Goal: Understand process/instructions: Learn about a topic

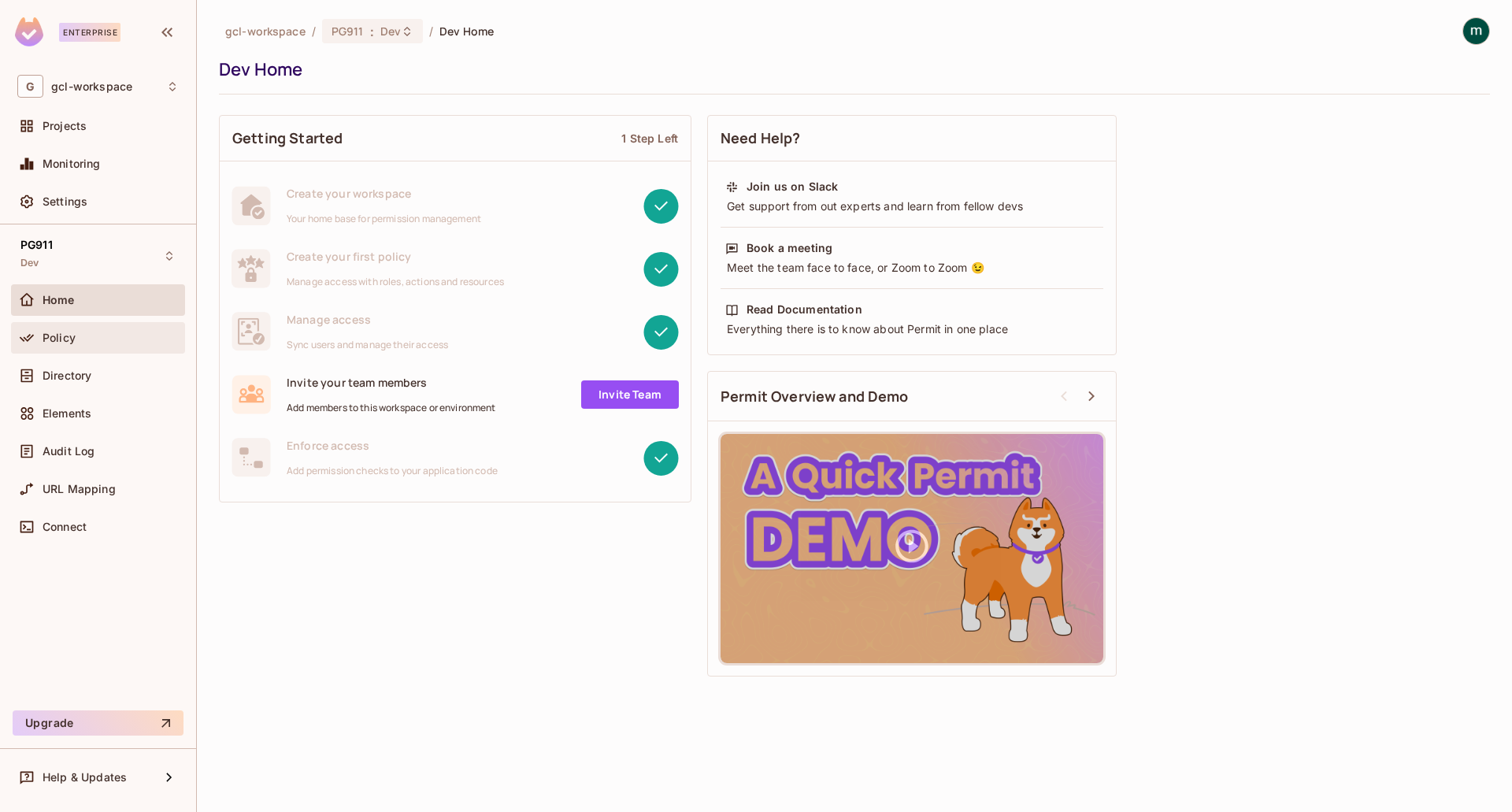
click at [59, 342] on span "Policy" at bounding box center [59, 337] width 33 height 12
click at [46, 344] on div "Policy" at bounding box center [98, 338] width 161 height 19
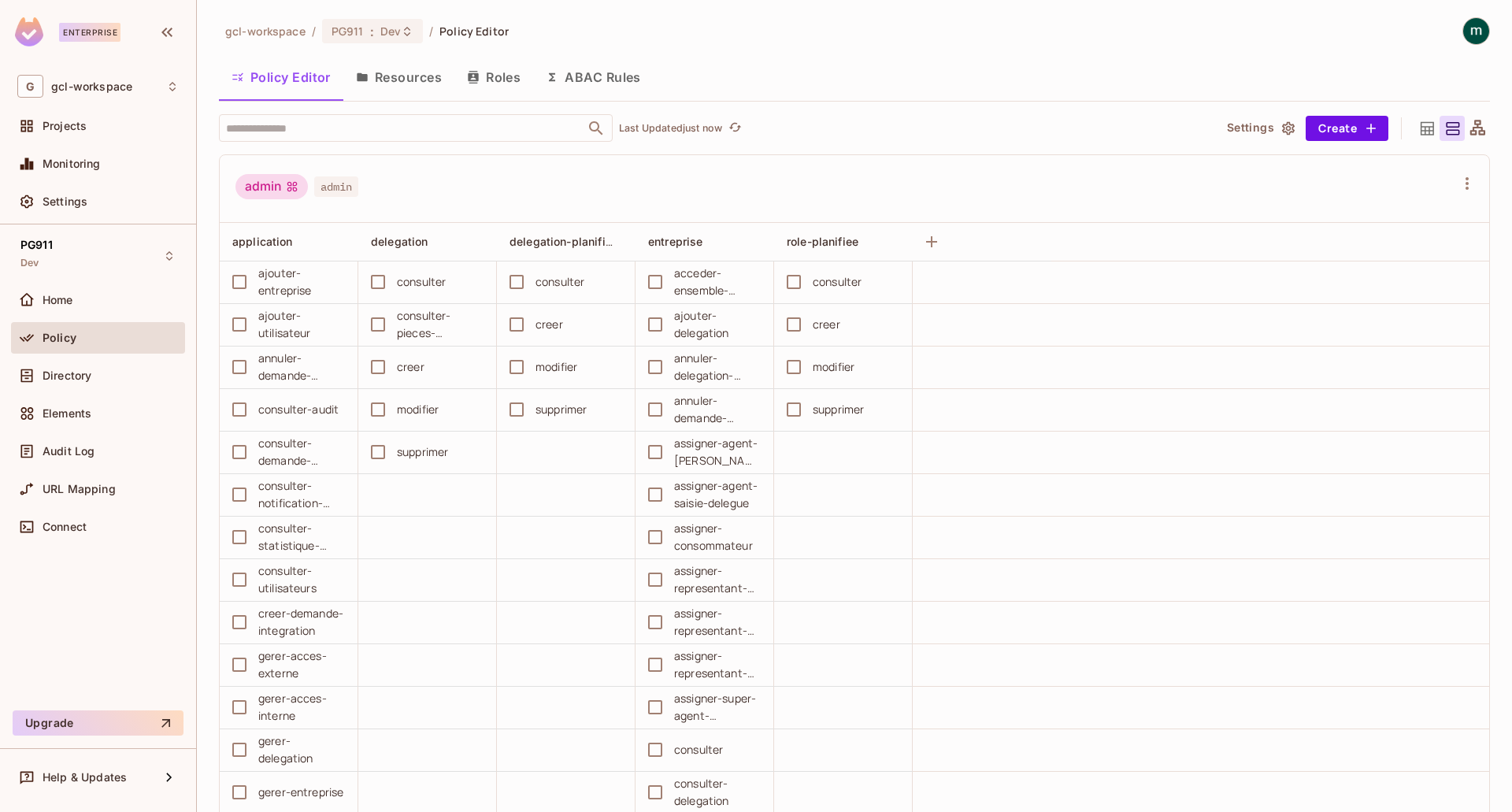
click at [385, 79] on button "Resources" at bounding box center [399, 77] width 111 height 39
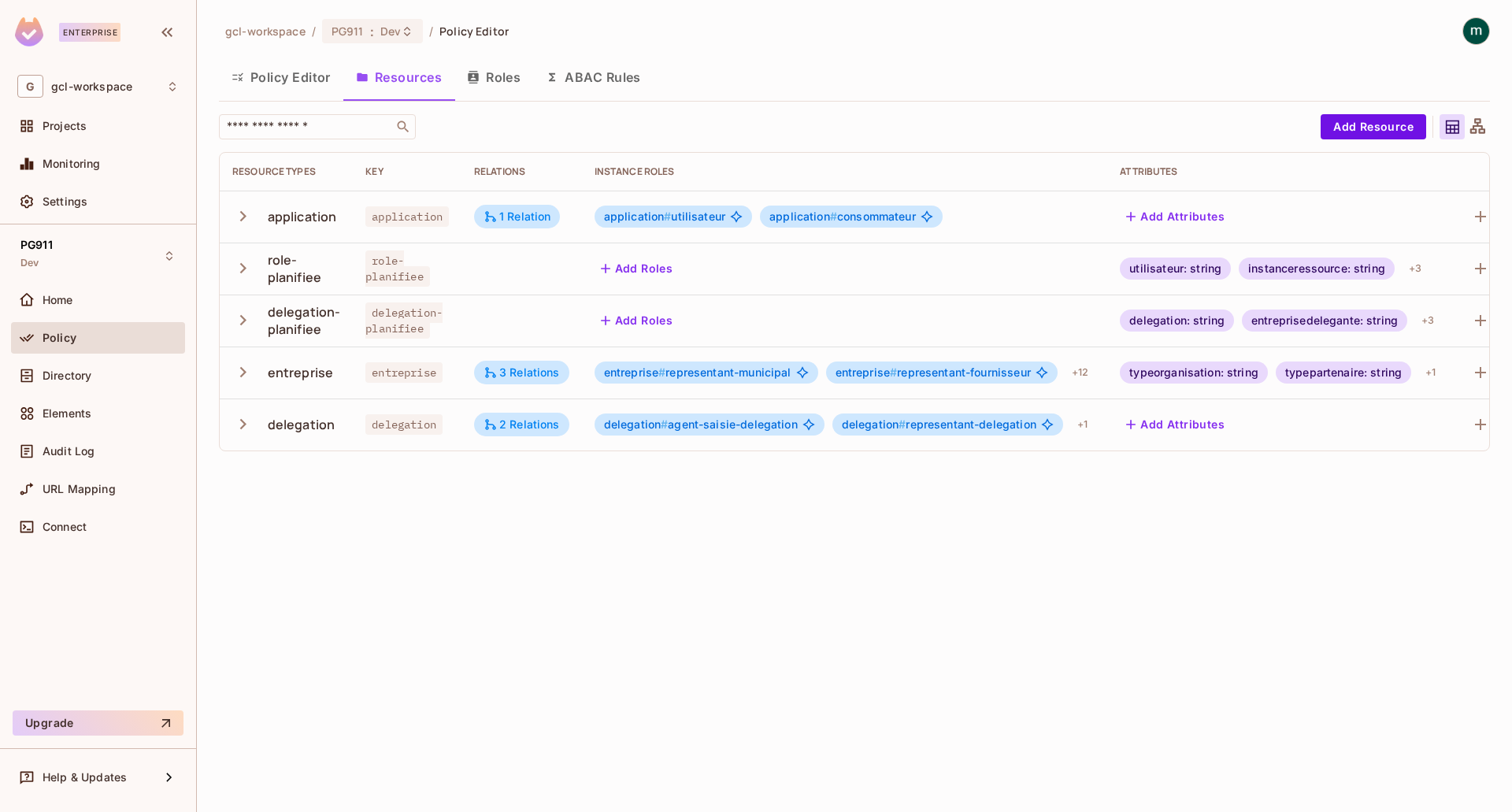
click at [240, 424] on icon "button" at bounding box center [243, 424] width 21 height 21
click at [85, 374] on span "Directory" at bounding box center [67, 375] width 49 height 12
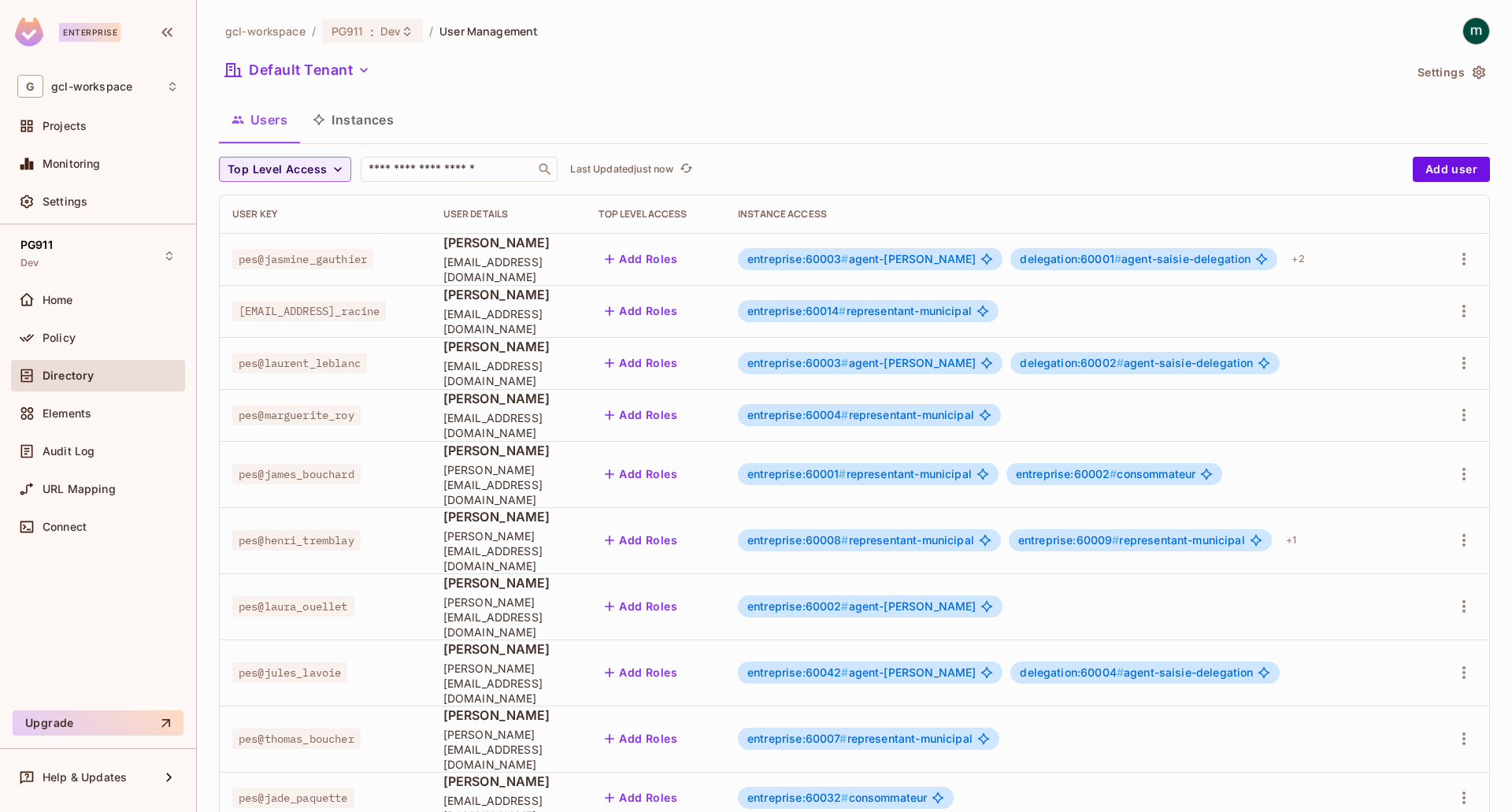
click at [371, 118] on button "Instances" at bounding box center [353, 120] width 107 height 39
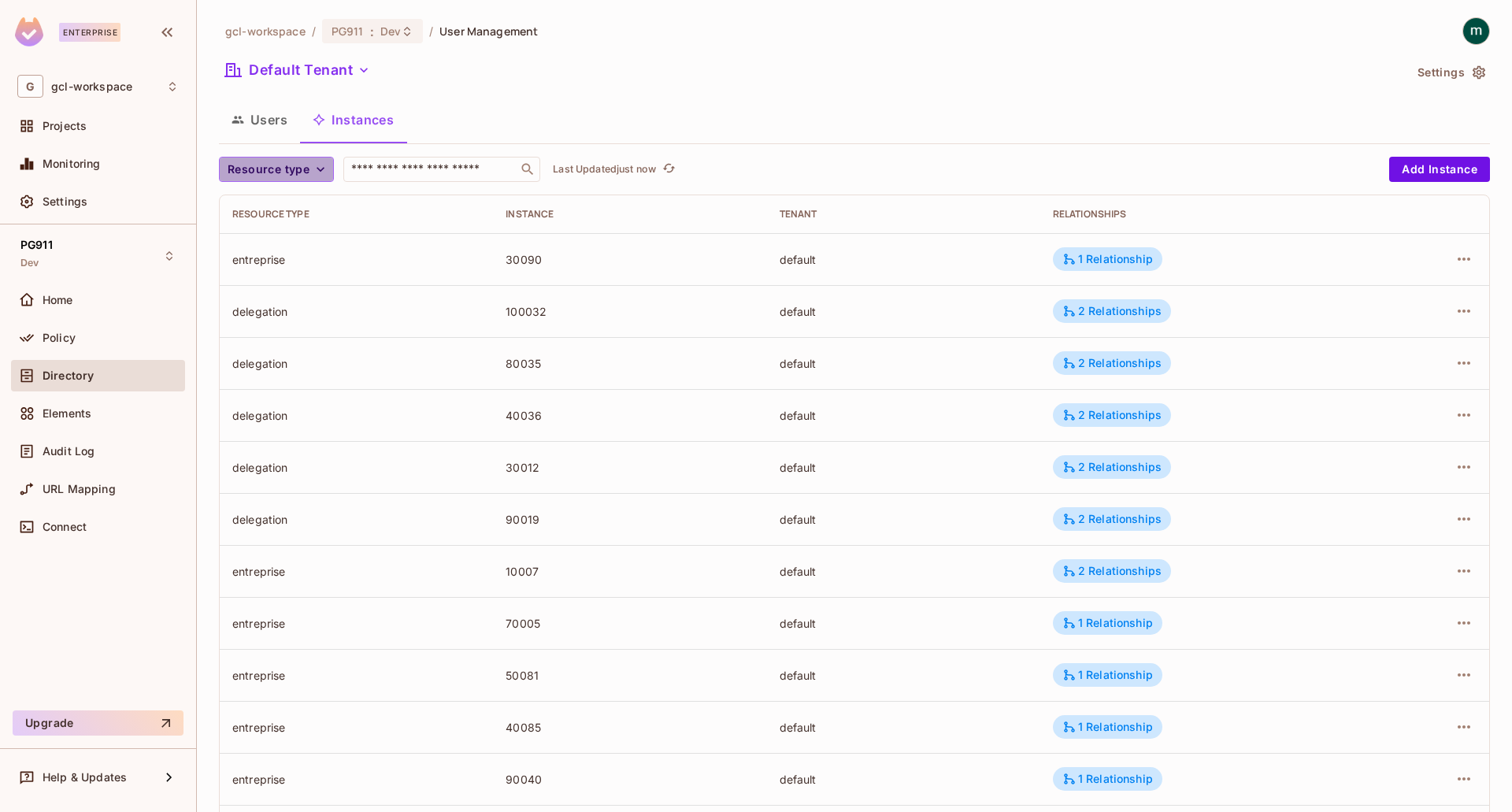
click at [267, 174] on span "Resource type" at bounding box center [269, 169] width 82 height 20
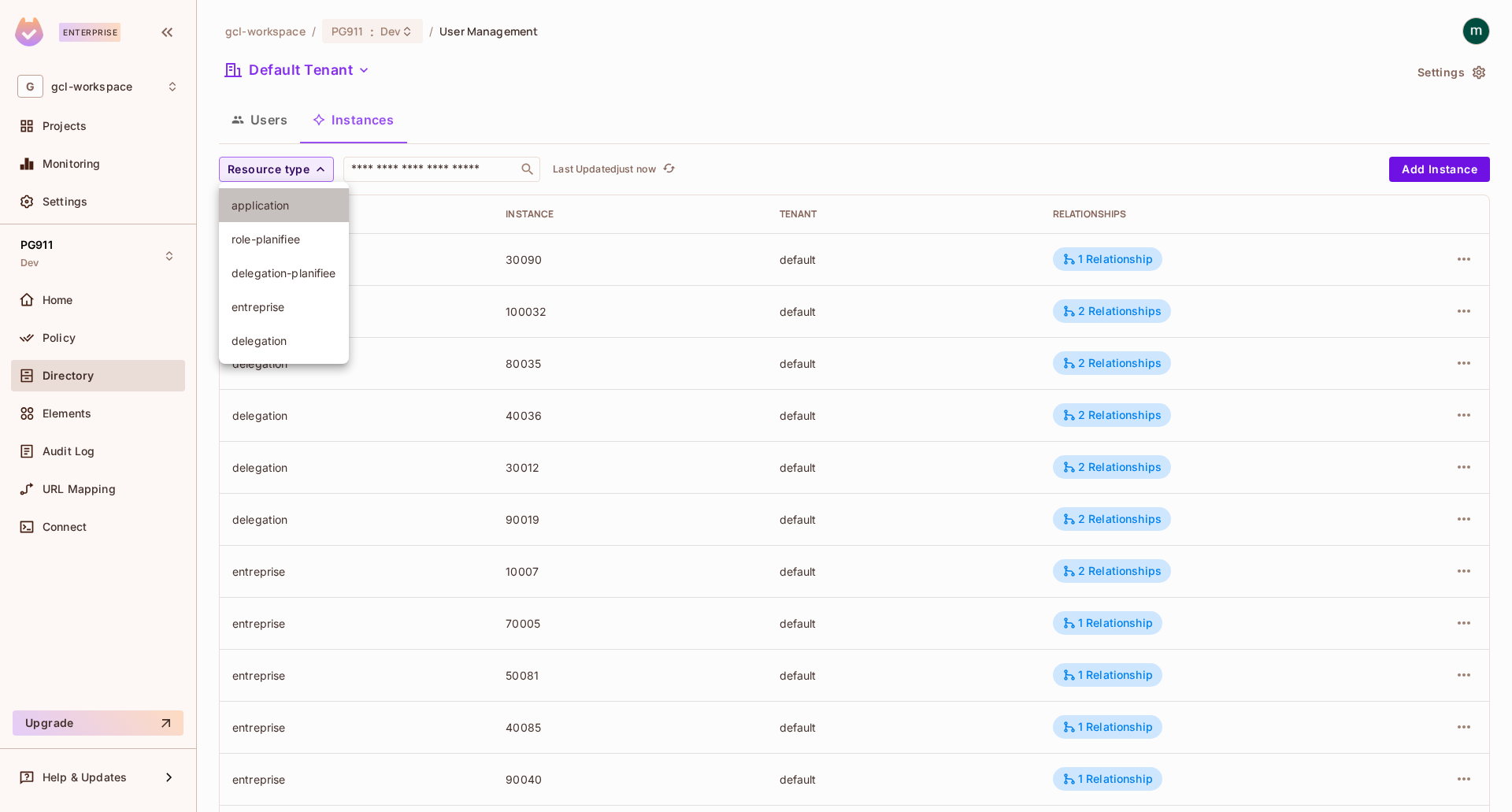
click at [270, 212] on span "application" at bounding box center [284, 205] width 105 height 15
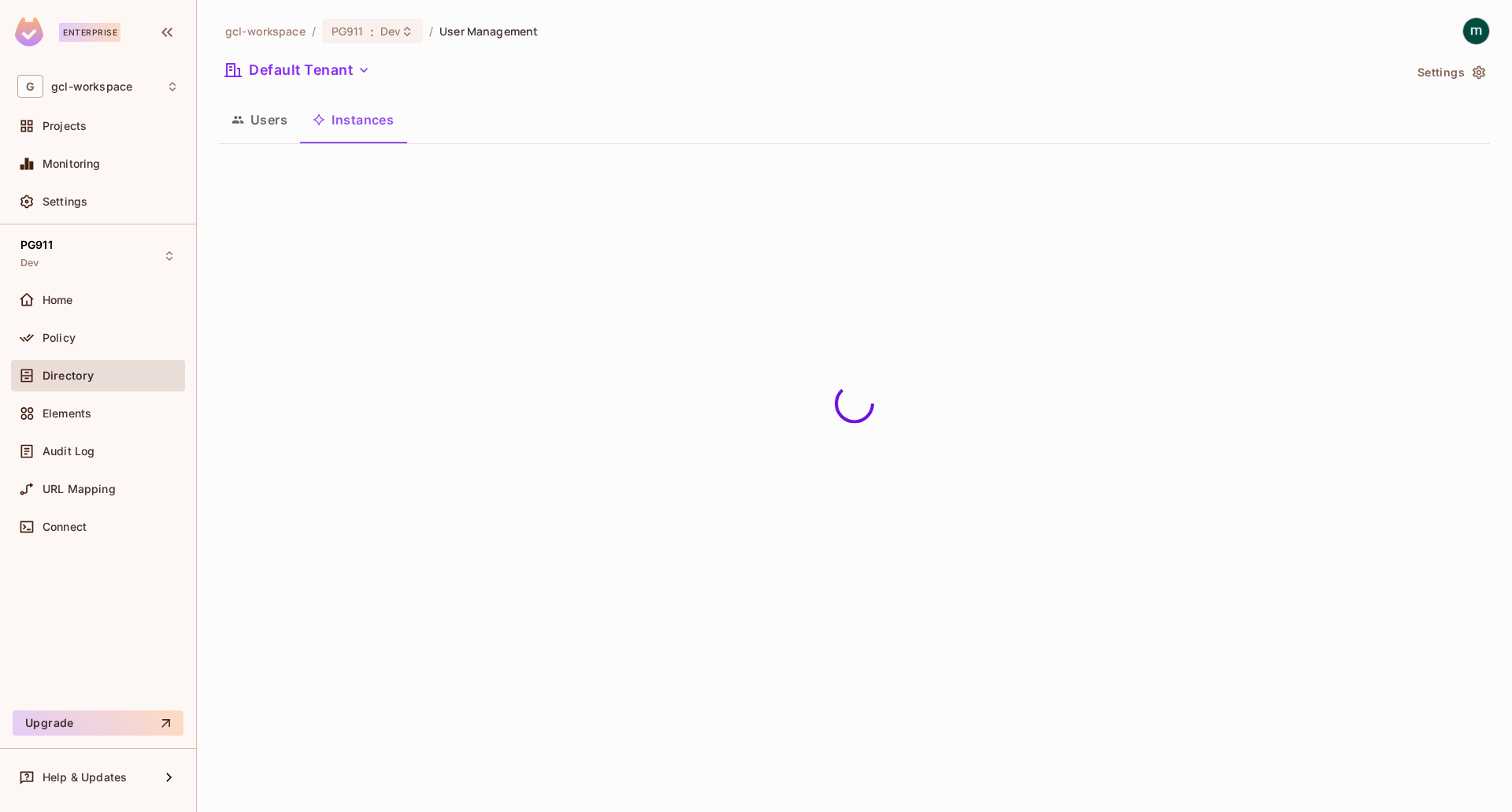
click at [270, 212] on div "gcl-workspace / PG911 : Dev / User Management Default Tenant Settings Users Ins…" at bounding box center [854, 406] width 1315 height 812
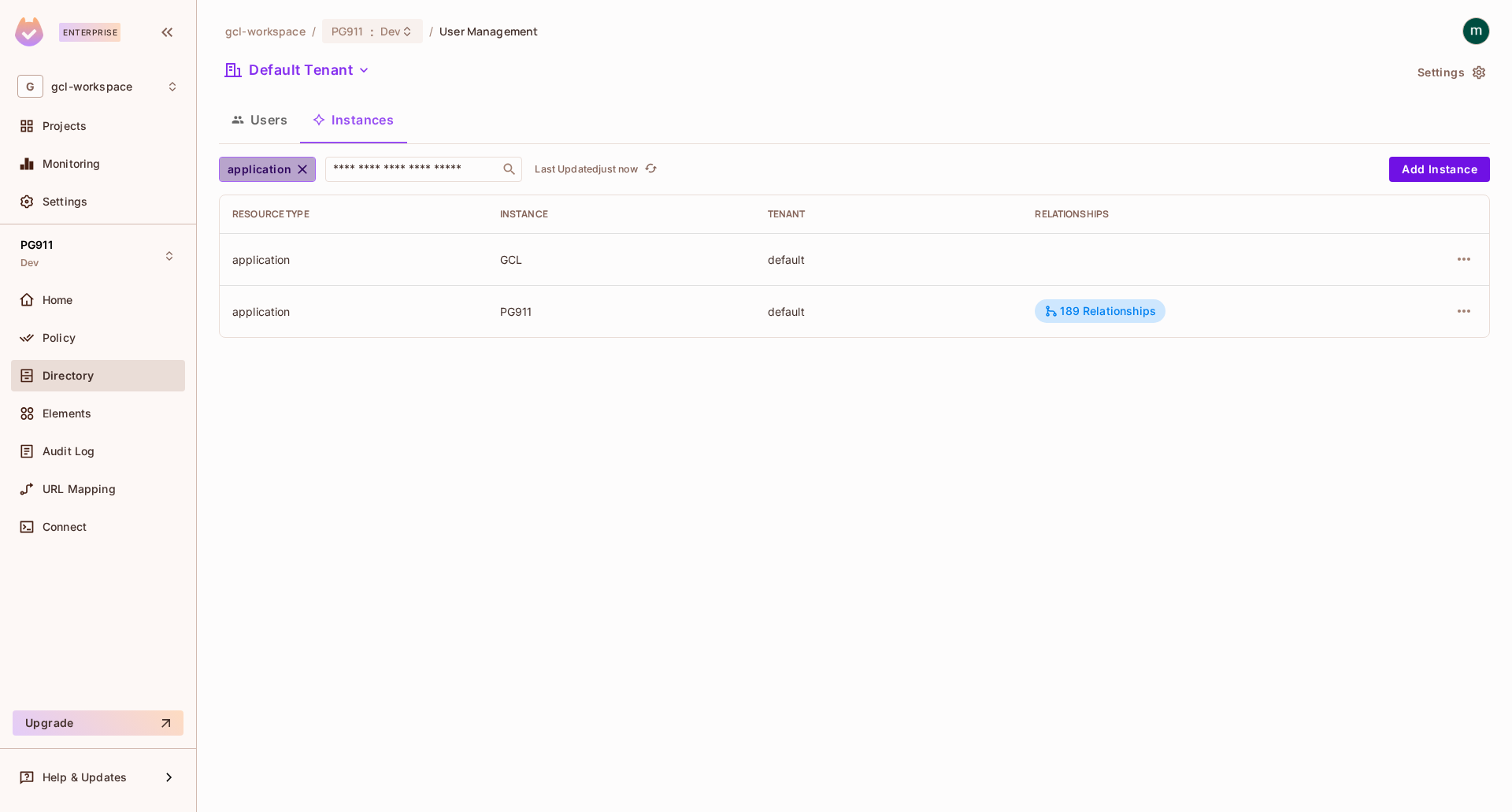
click at [281, 168] on span "application" at bounding box center [260, 169] width 63 height 20
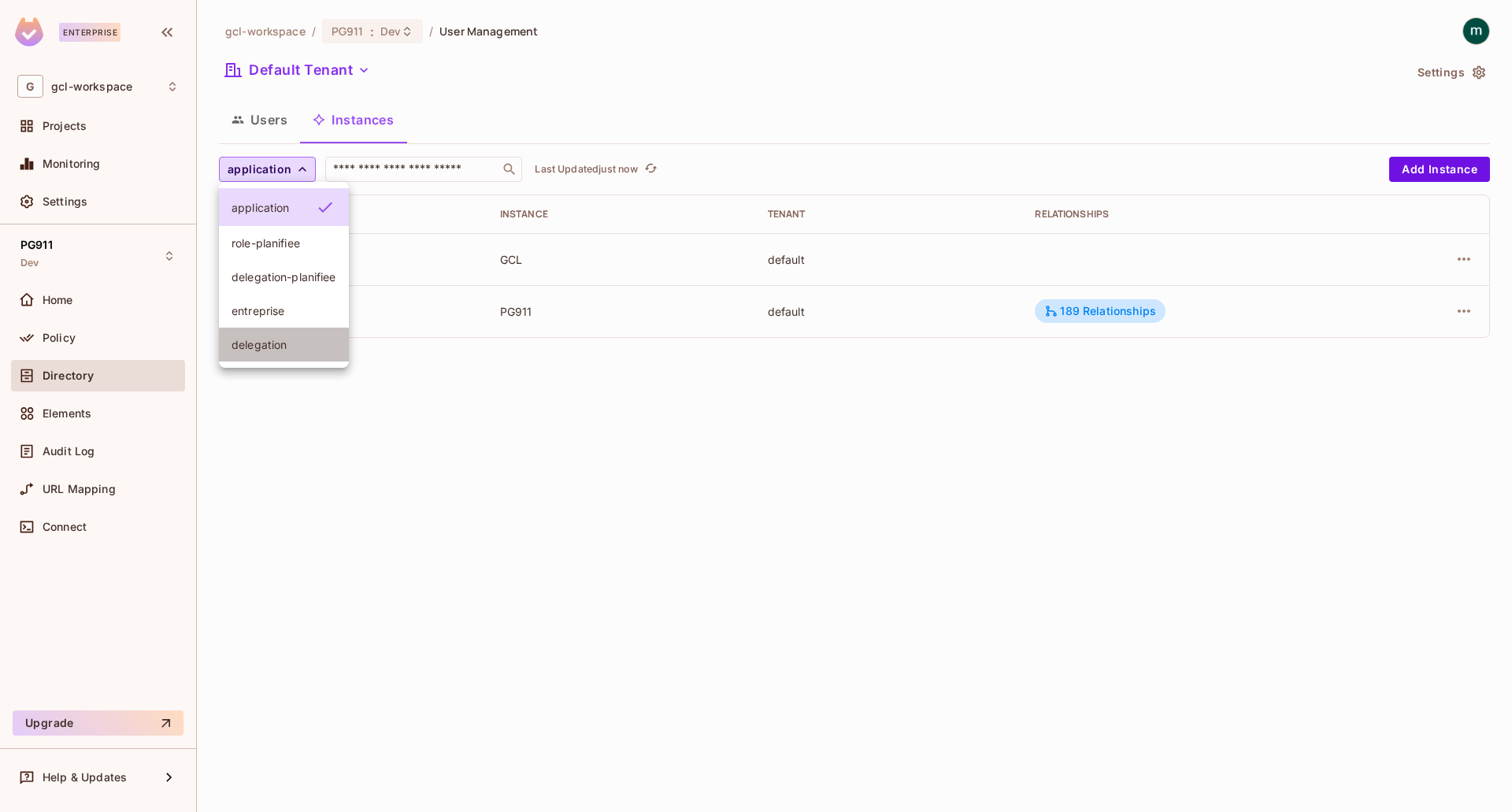
click at [264, 343] on span "delegation" at bounding box center [284, 344] width 105 height 15
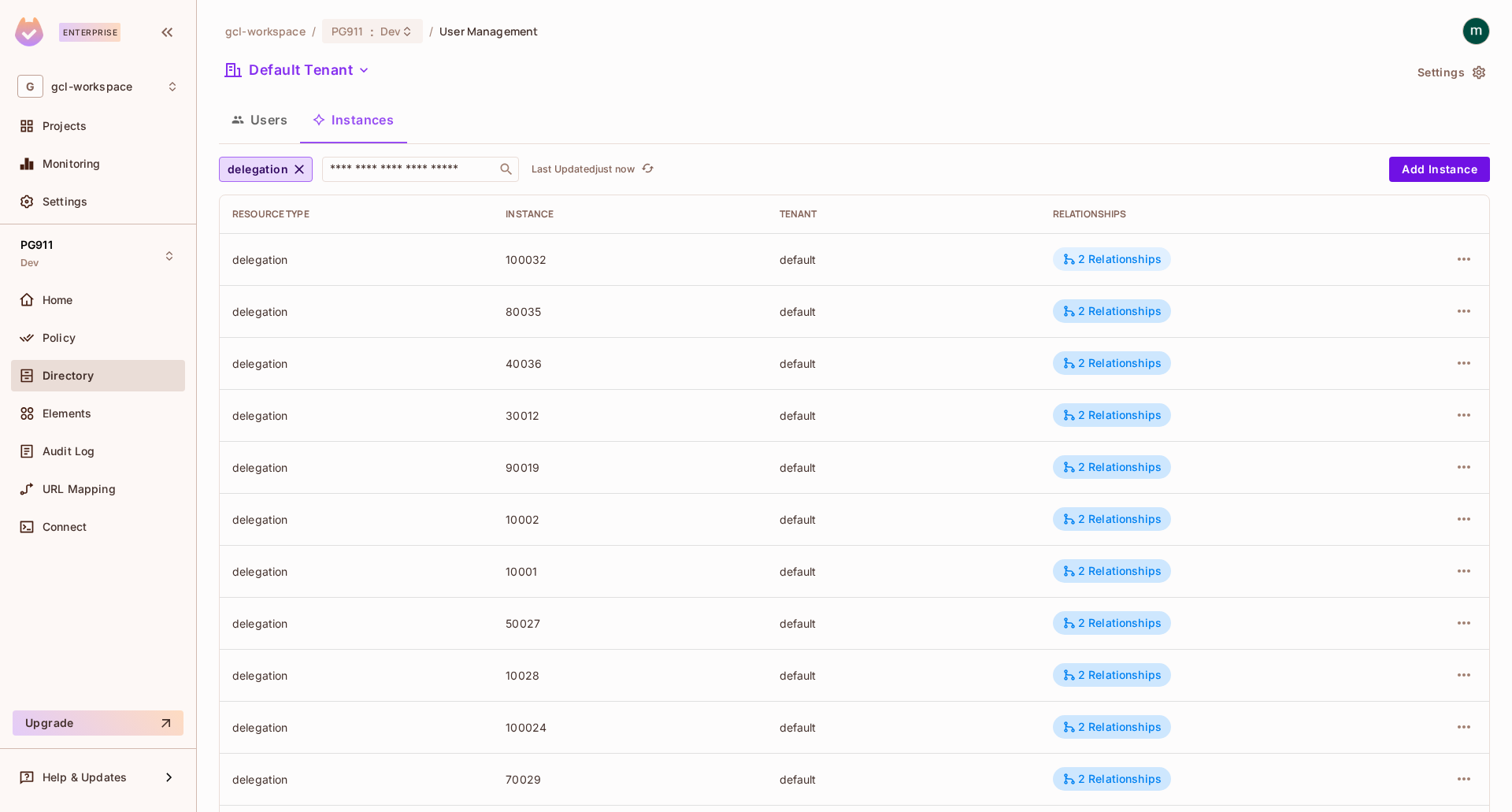
click at [1100, 261] on div "2 Relationships" at bounding box center [1112, 259] width 99 height 14
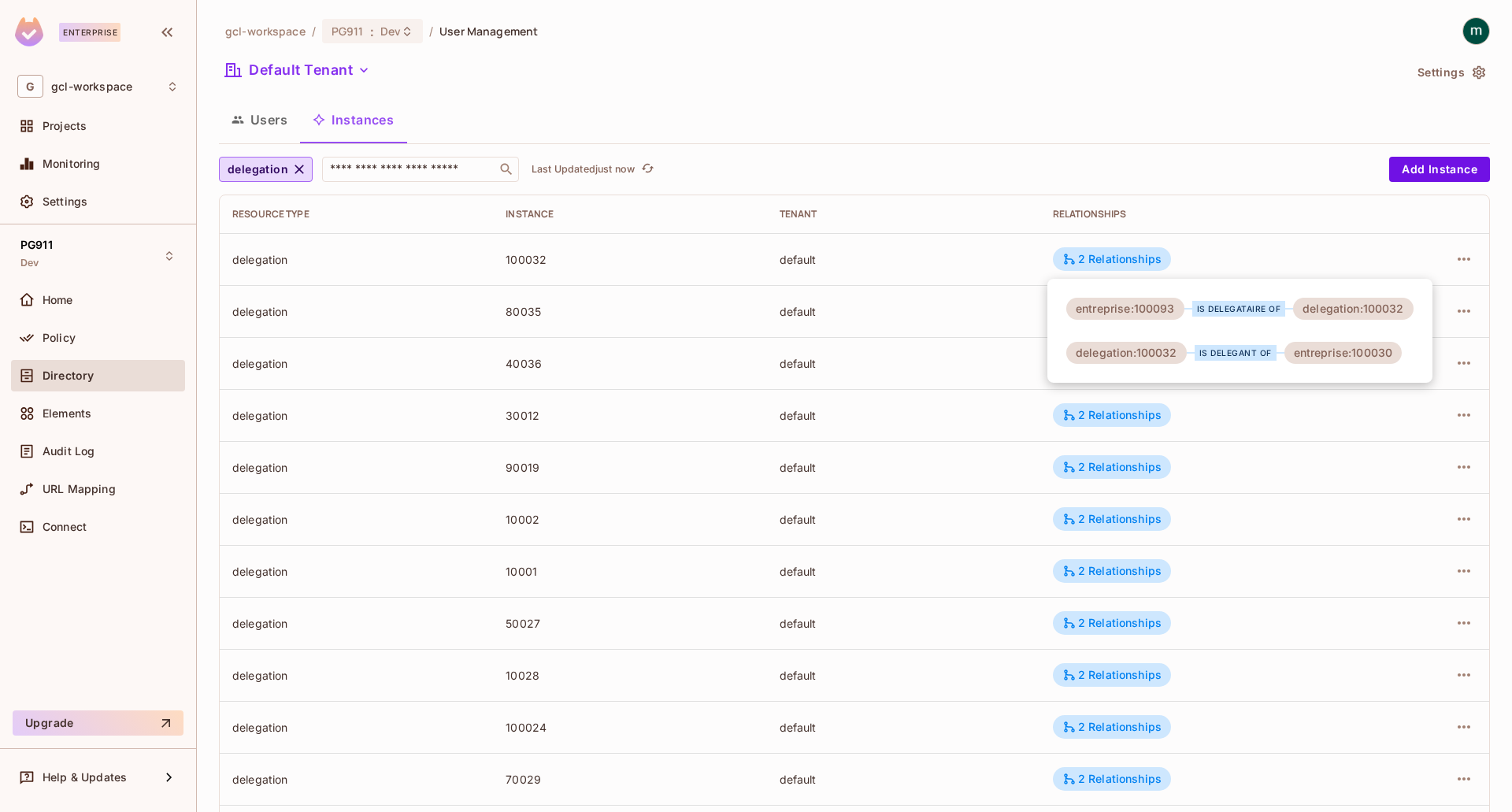
click at [269, 258] on div at bounding box center [756, 406] width 1512 height 812
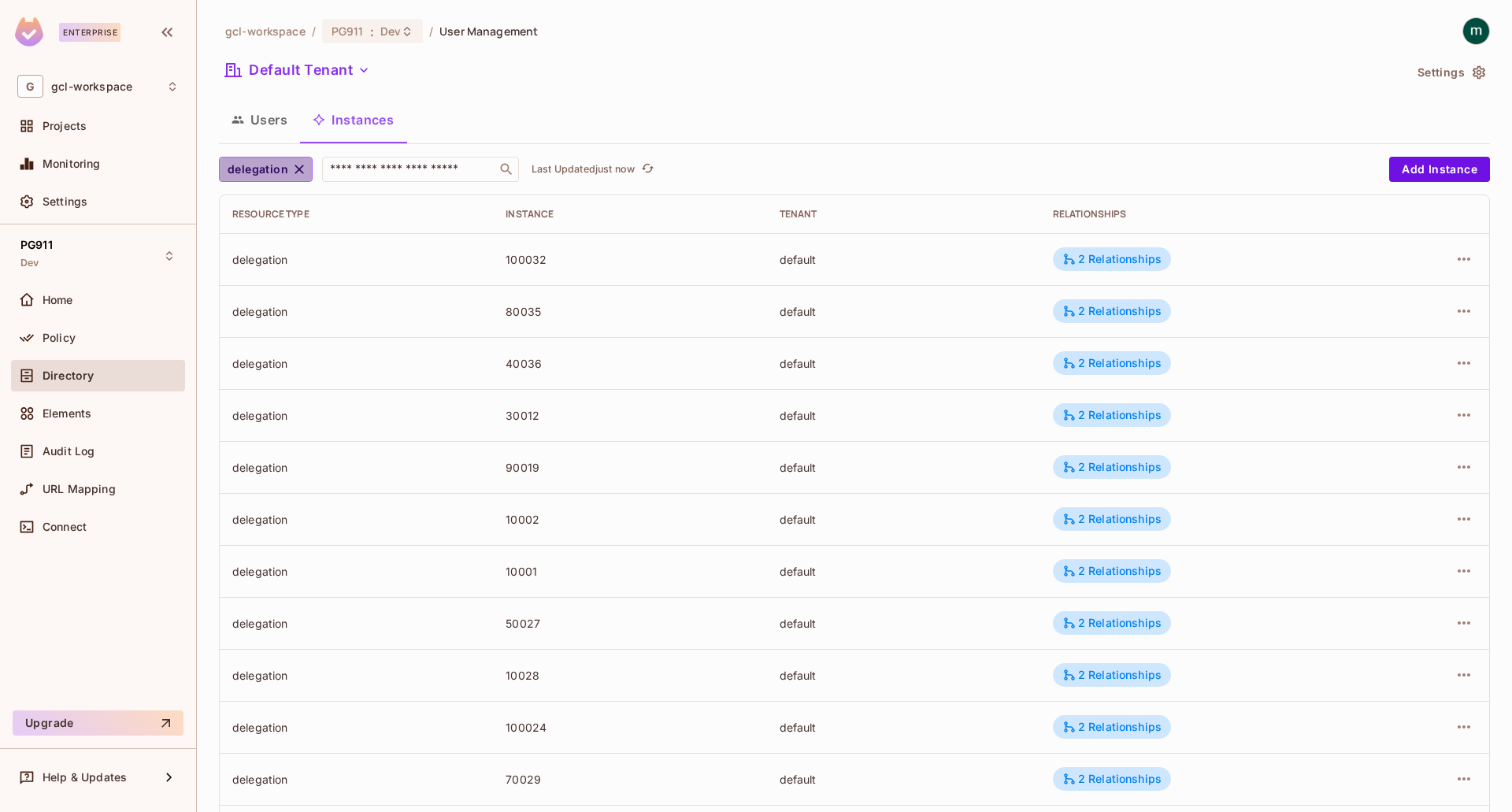
click at [282, 172] on span "delegation" at bounding box center [258, 169] width 61 height 20
click at [271, 118] on div at bounding box center [756, 406] width 1512 height 812
click at [271, 118] on button "Users" at bounding box center [260, 120] width 81 height 39
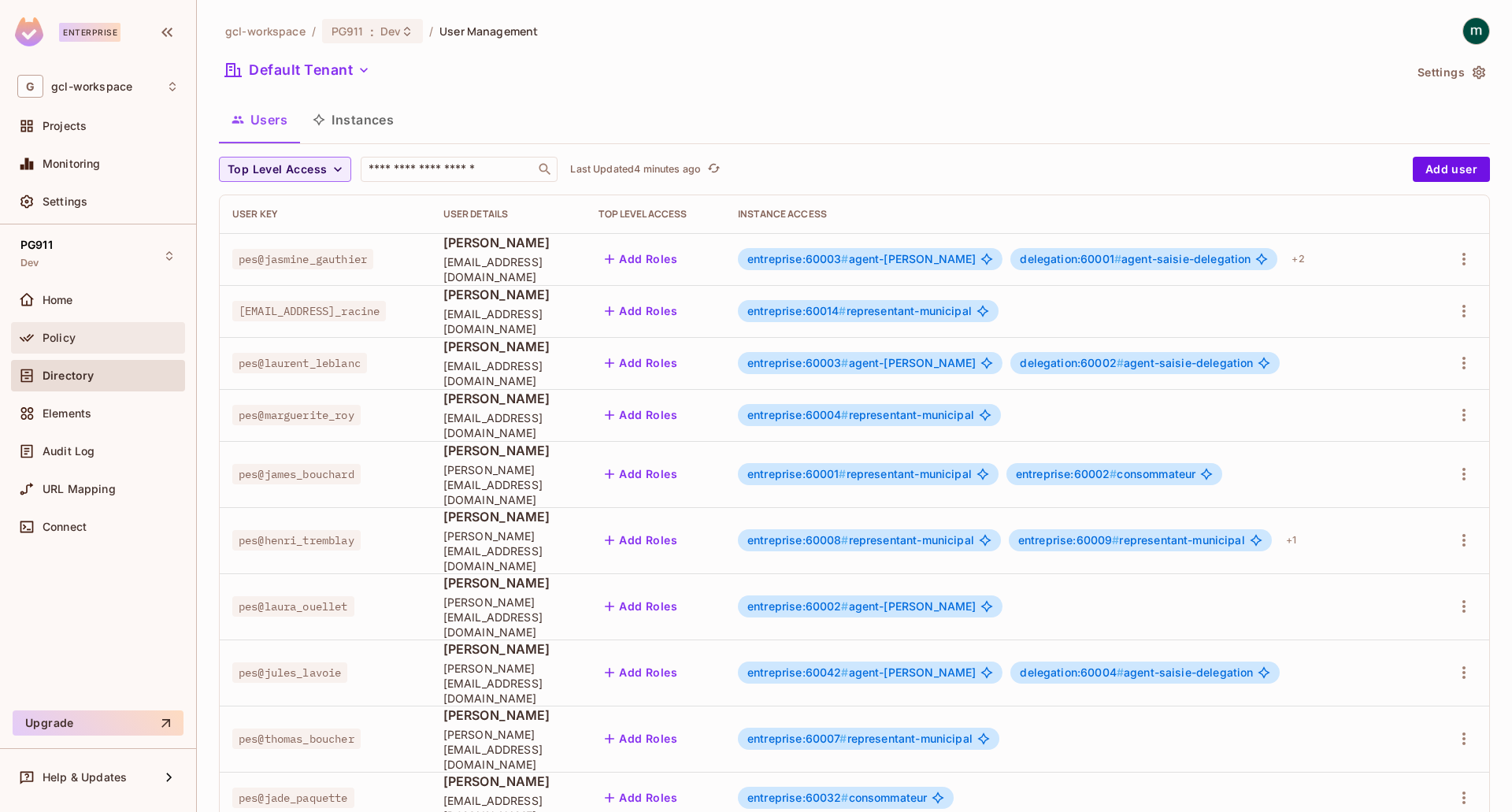
click at [59, 341] on span "Policy" at bounding box center [59, 337] width 33 height 12
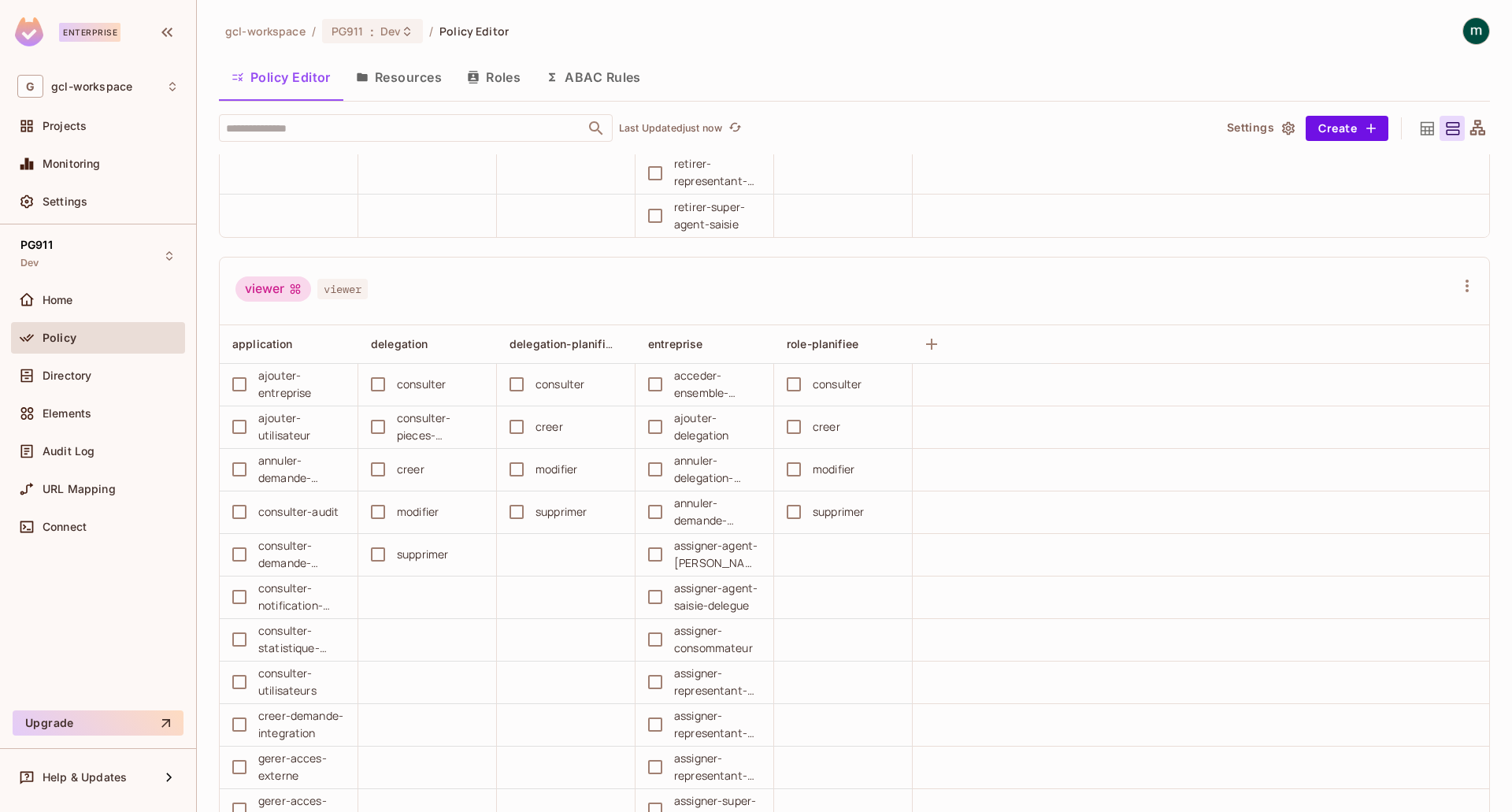
scroll to position [15384, 0]
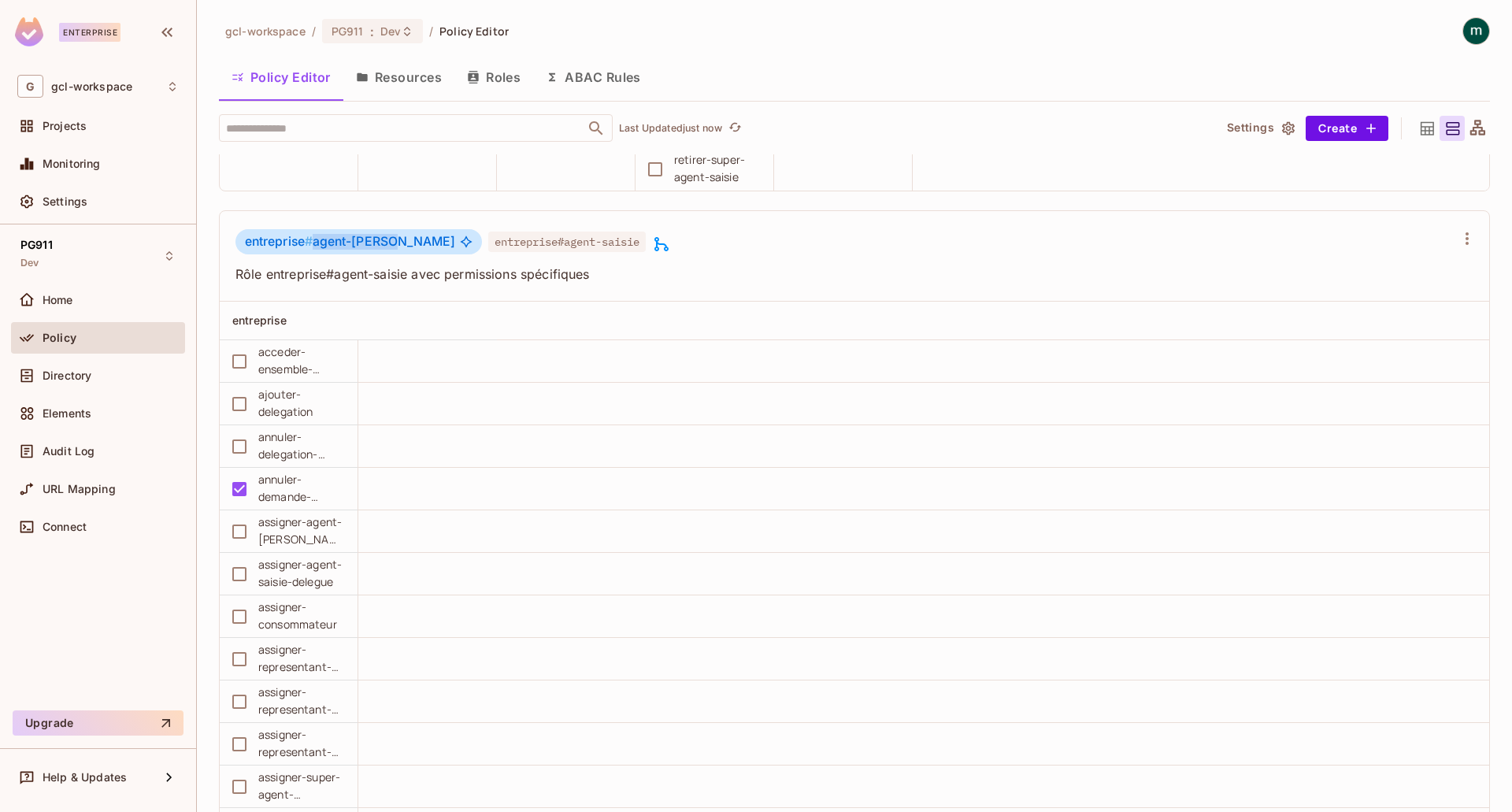
drag, startPoint x: 385, startPoint y: 242, endPoint x: 310, endPoint y: 249, distance: 75.3
click at [310, 249] on span "entreprise # agent-saisie" at bounding box center [350, 241] width 210 height 15
click at [484, 548] on td at bounding box center [924, 531] width 1131 height 42
click at [404, 78] on button "Resources" at bounding box center [399, 77] width 111 height 39
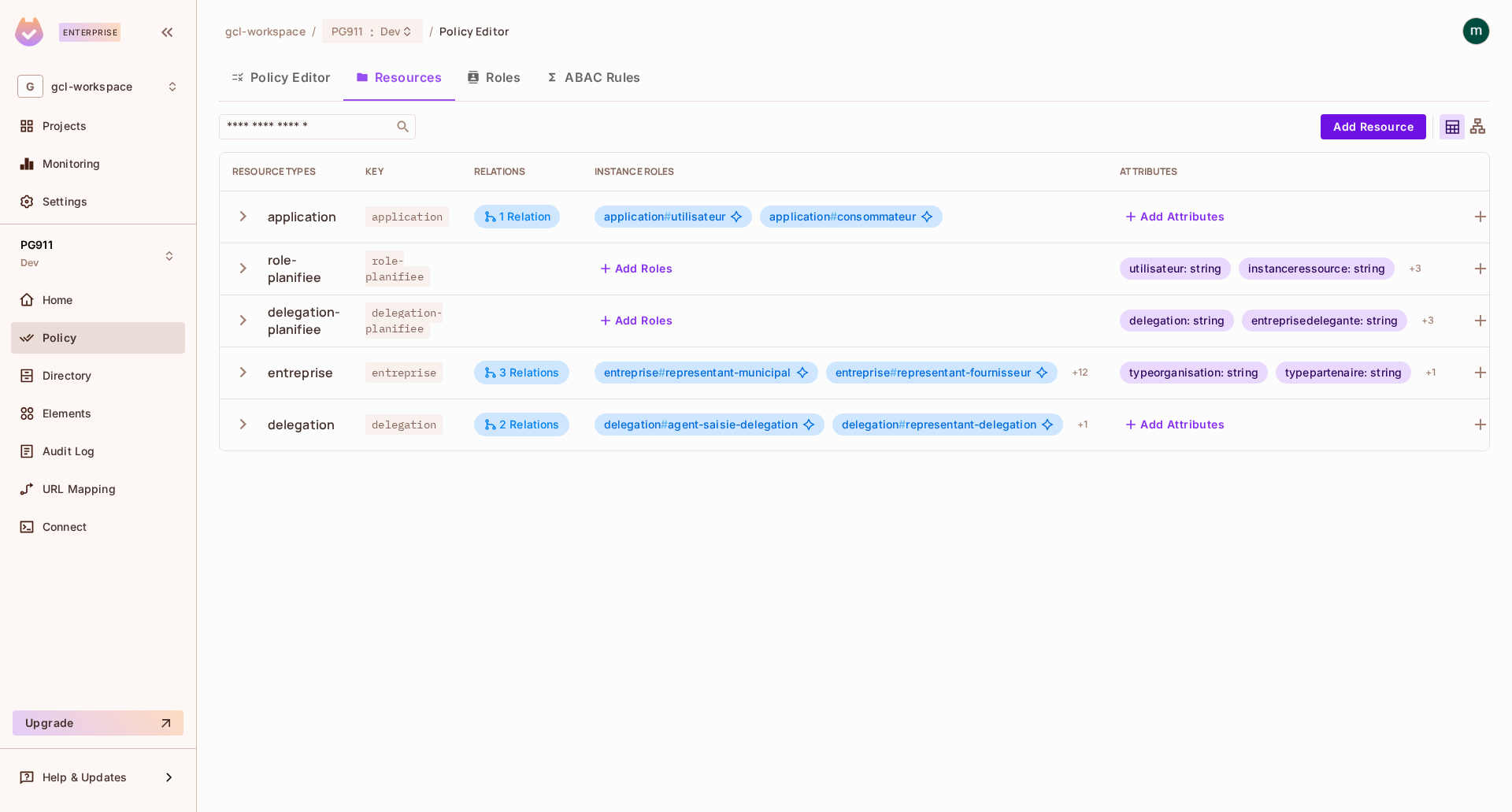
click at [240, 427] on icon "button" at bounding box center [243, 424] width 21 height 21
click at [61, 380] on span "Directory" at bounding box center [67, 375] width 49 height 12
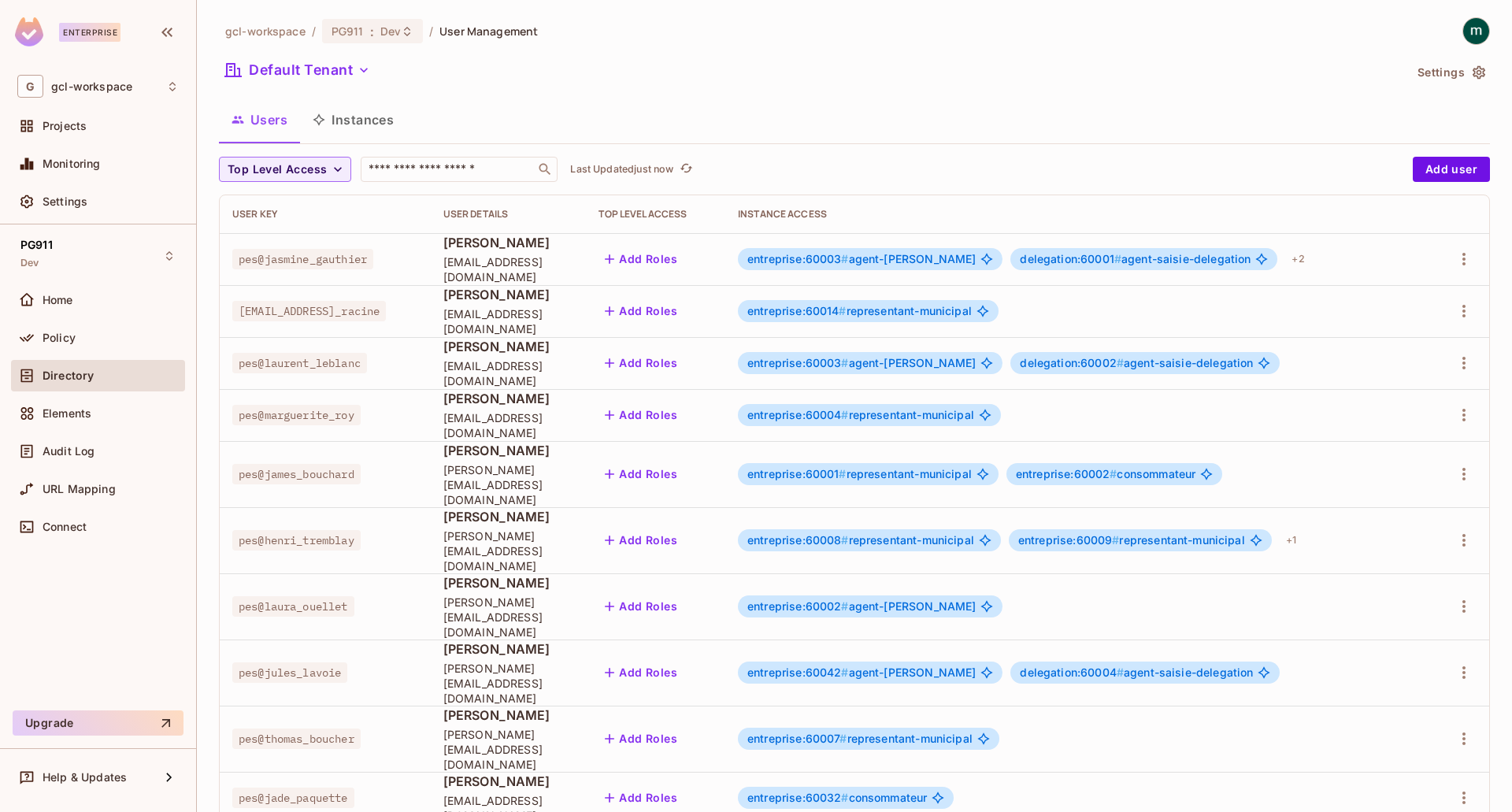
click at [356, 117] on button "Instances" at bounding box center [353, 120] width 107 height 39
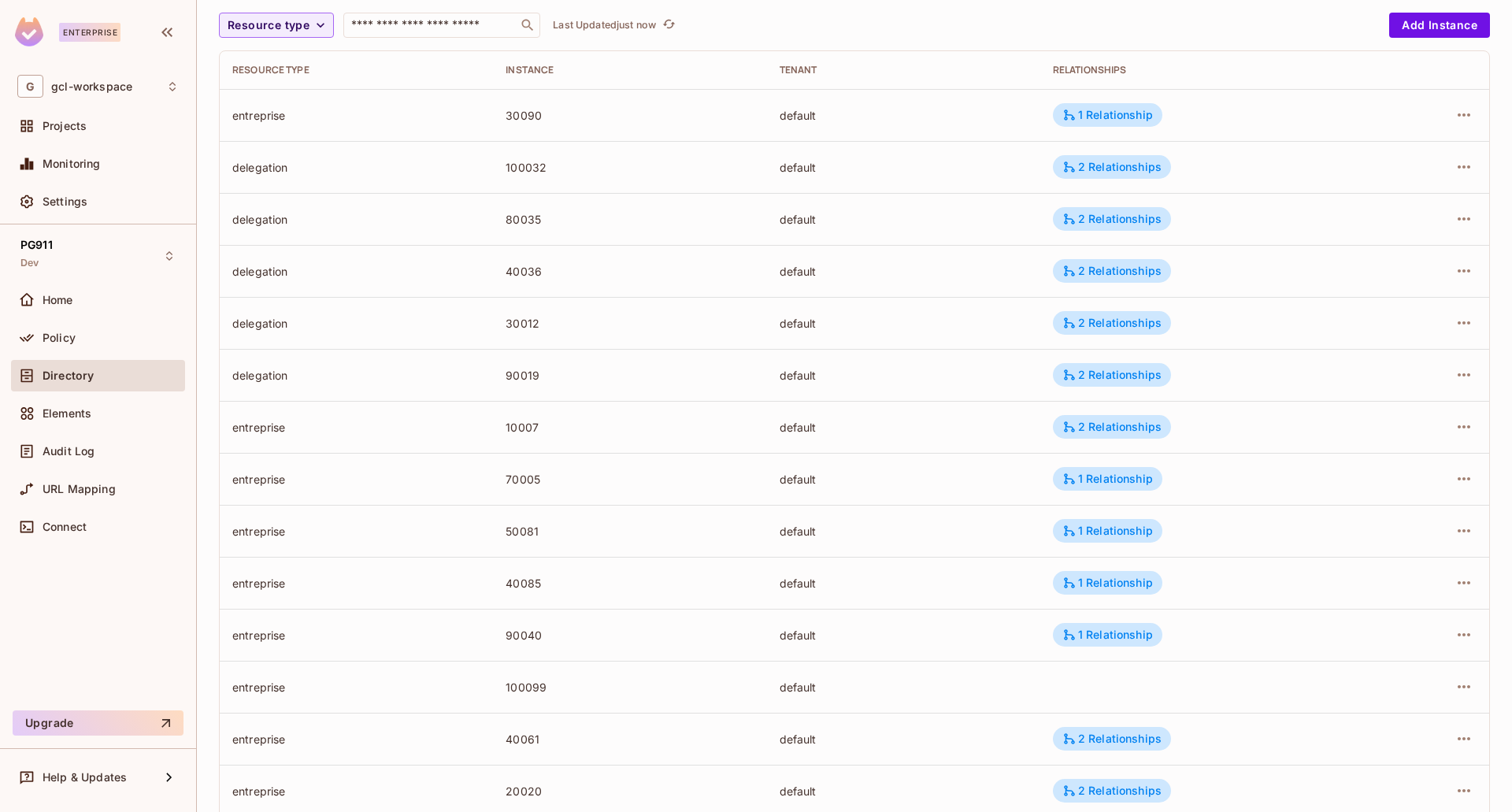
scroll to position [158, 0]
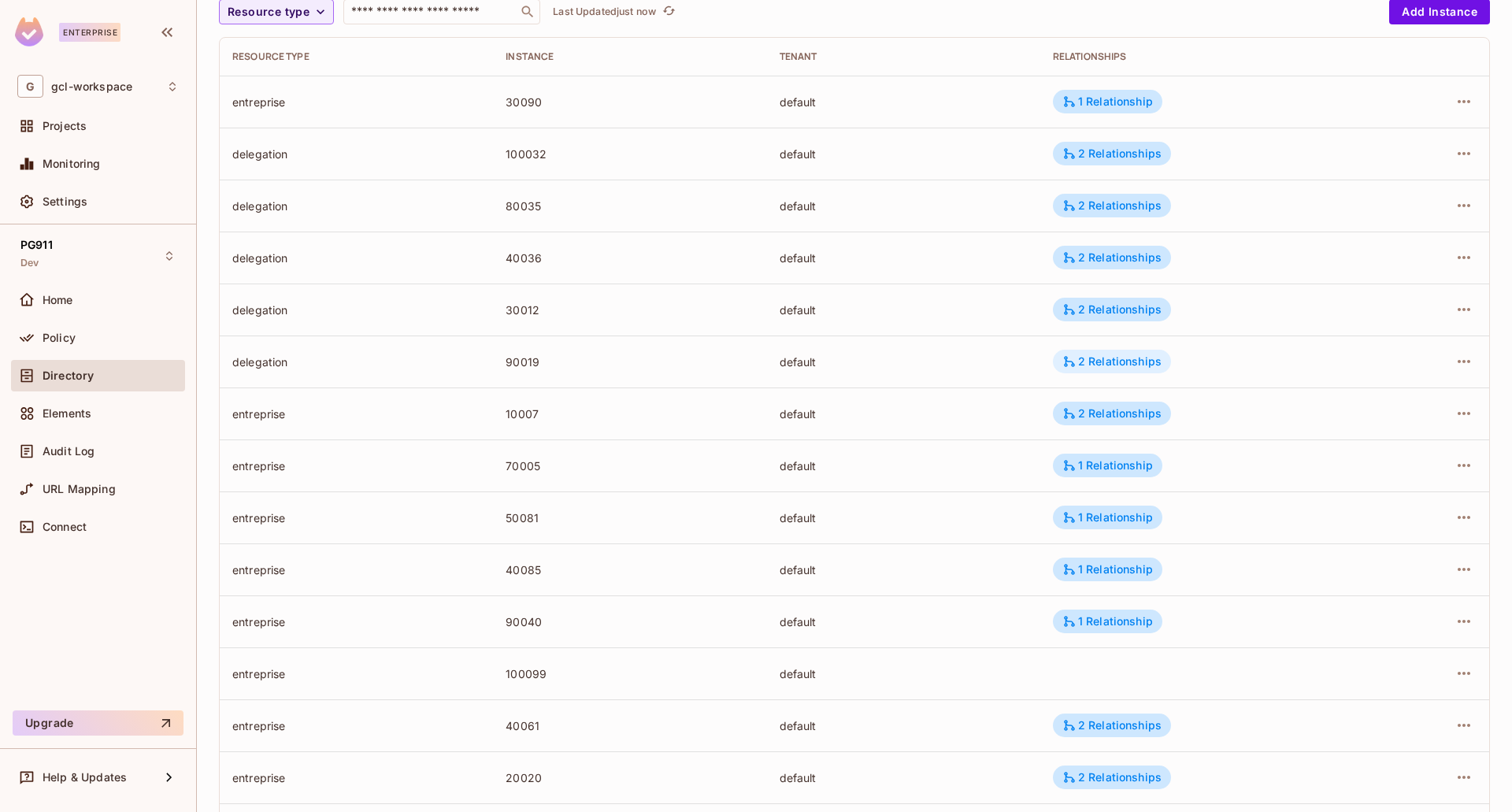
click at [1086, 362] on div "2 Relationships" at bounding box center [1112, 361] width 99 height 14
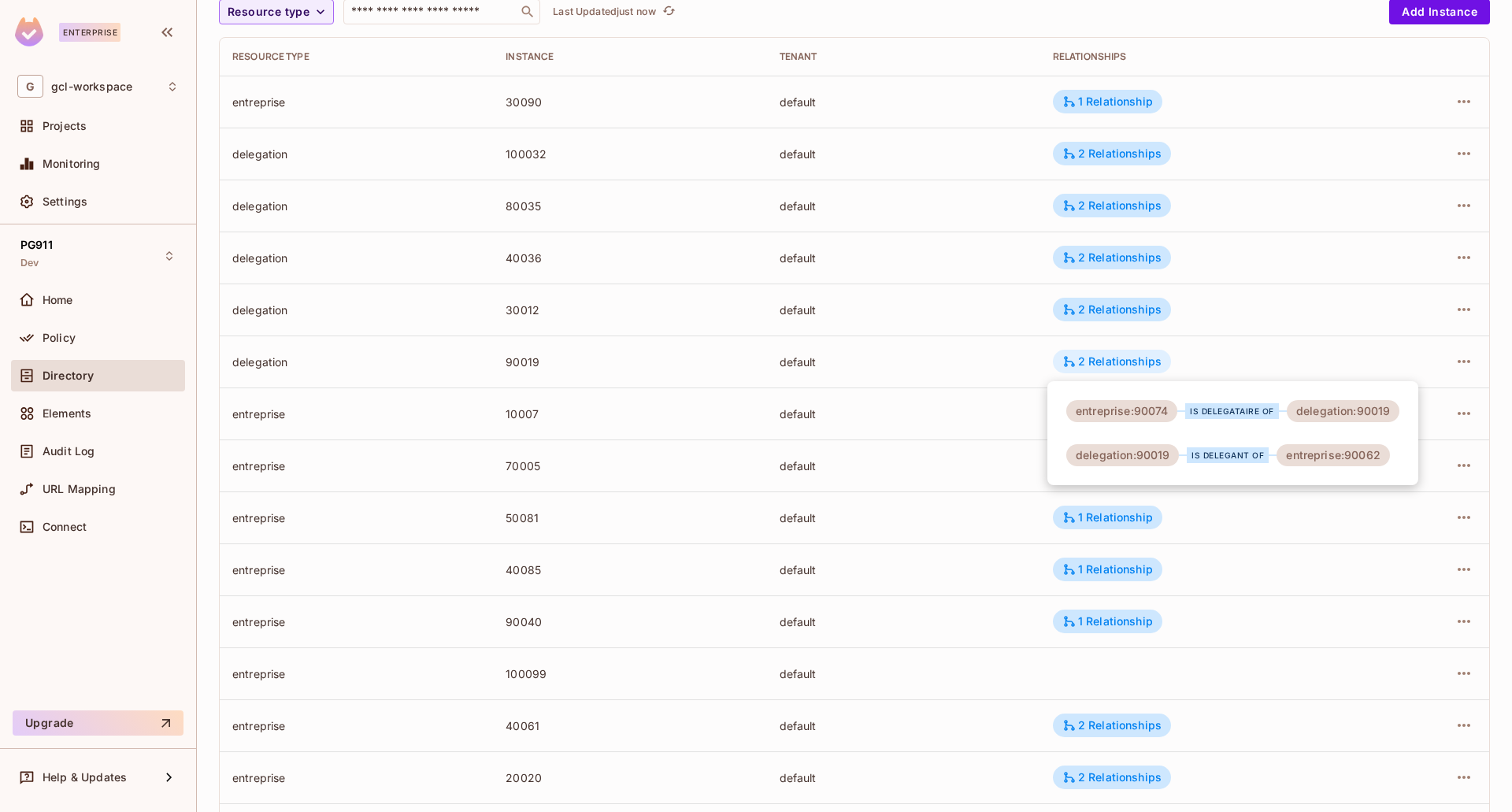
click at [1086, 362] on div at bounding box center [756, 406] width 1512 height 812
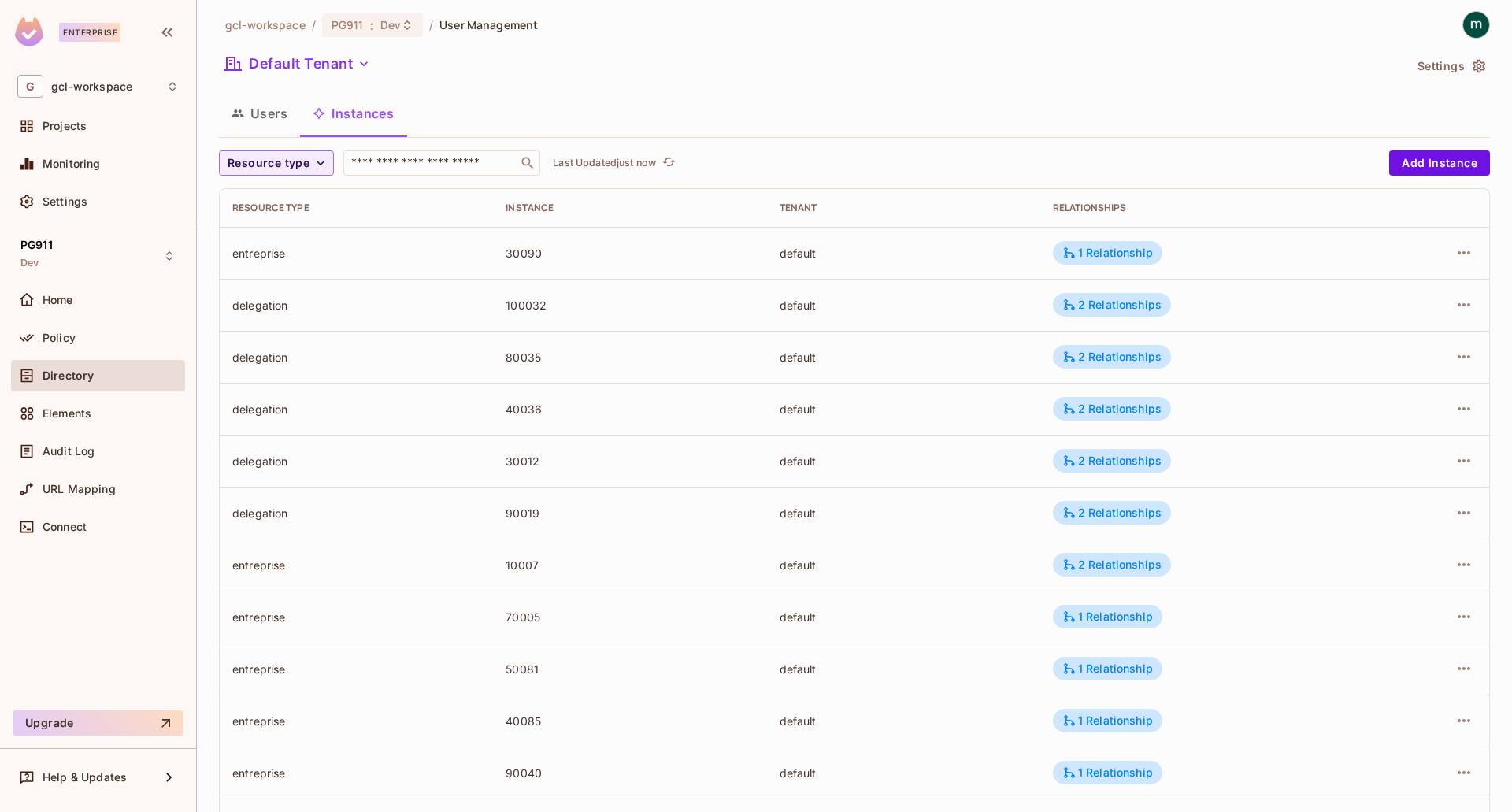
scroll to position [0, 0]
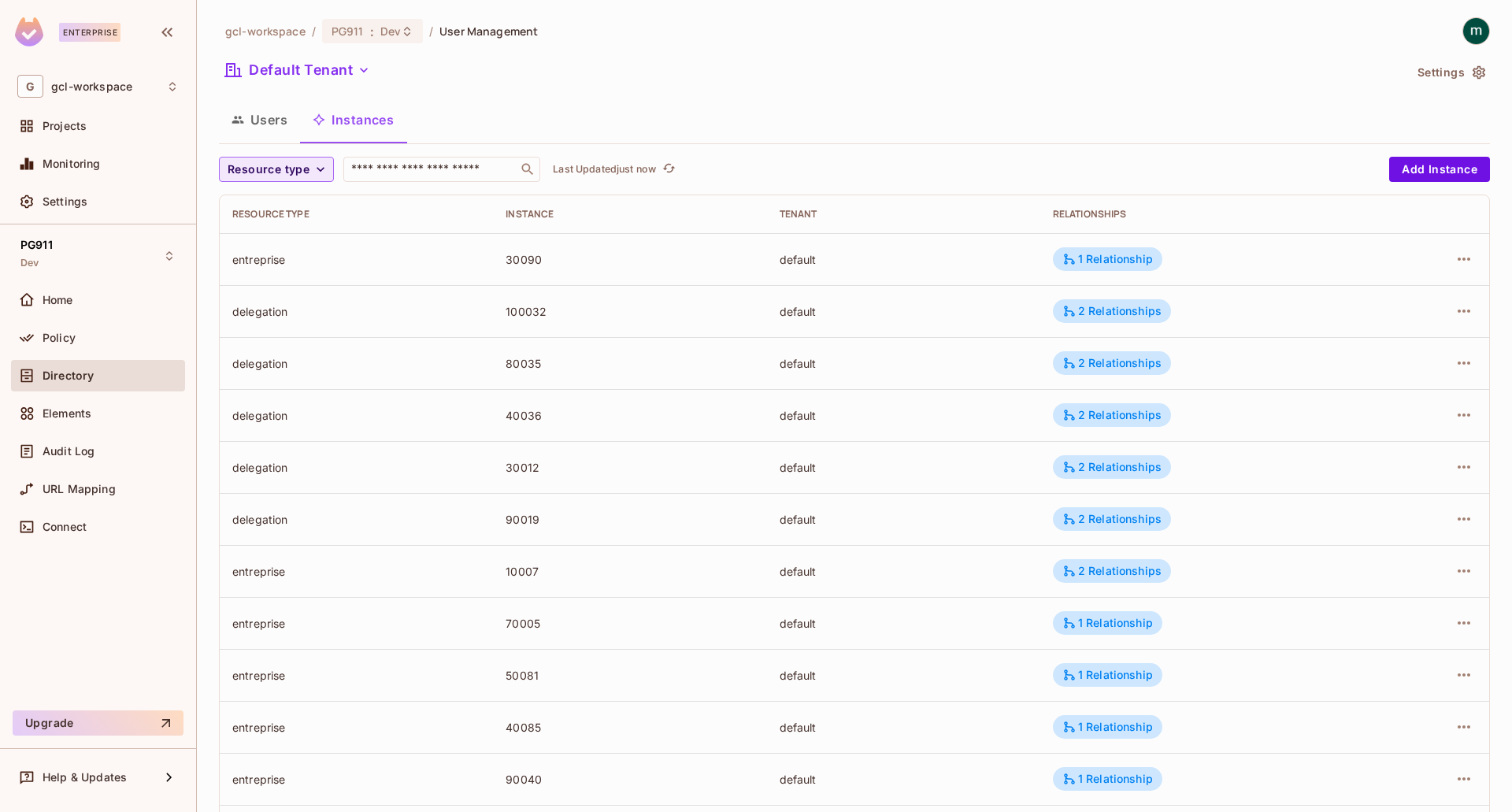
click at [258, 166] on span "Resource type" at bounding box center [269, 169] width 82 height 20
click at [258, 312] on span "entreprise" at bounding box center [284, 307] width 105 height 15
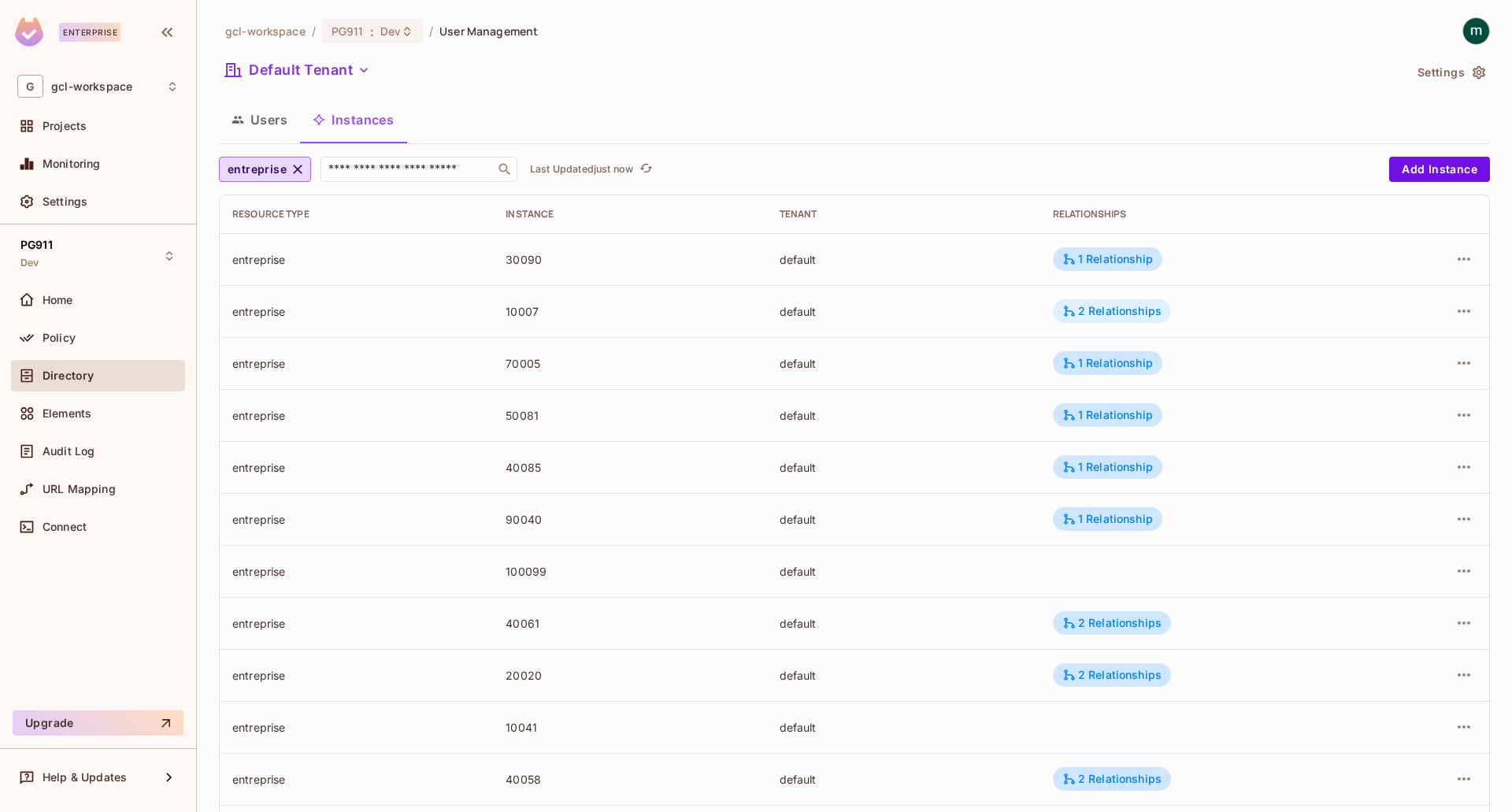
click at [1093, 313] on div "2 Relationships" at bounding box center [1112, 311] width 99 height 14
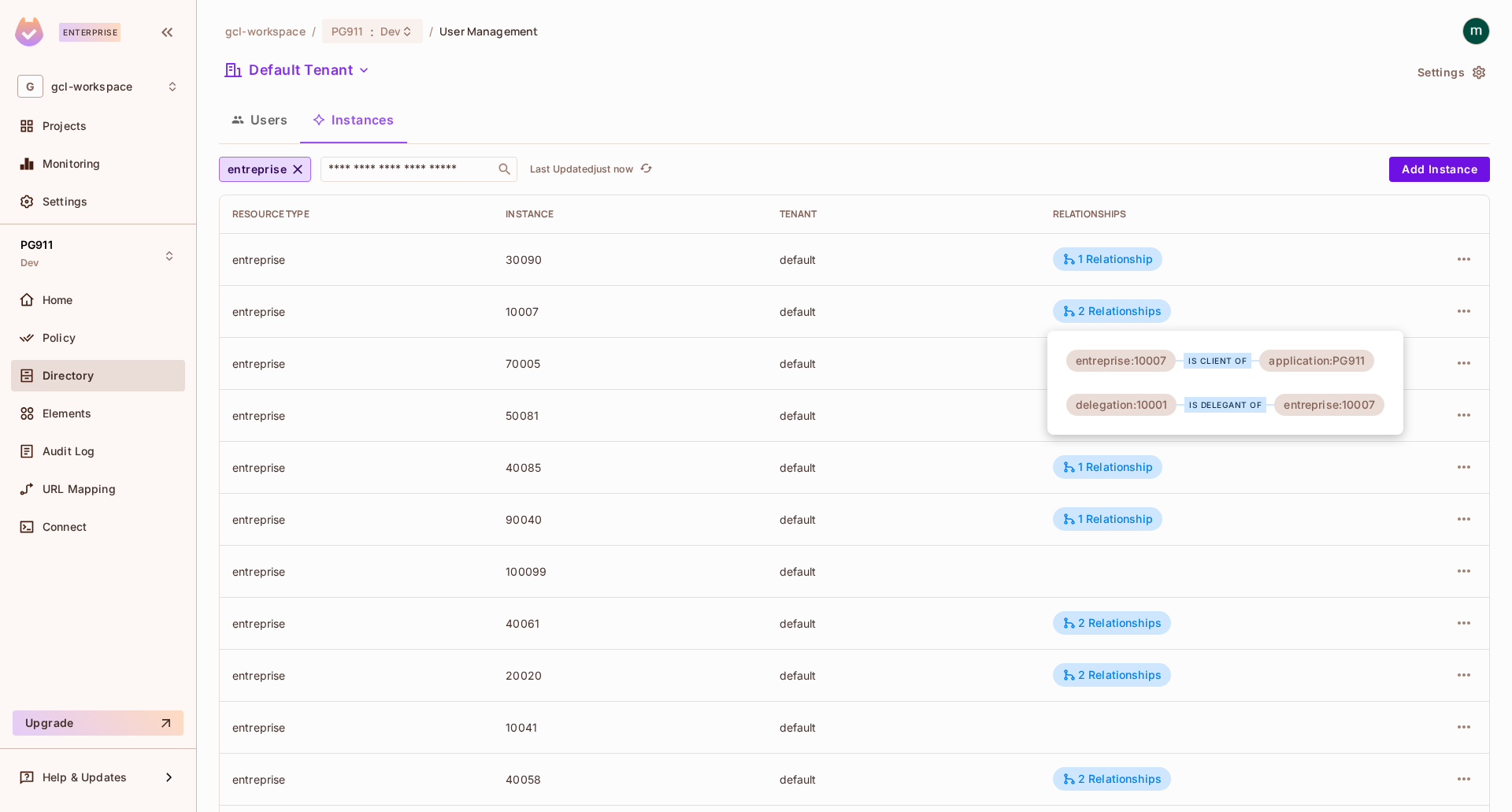
click at [886, 310] on div at bounding box center [756, 406] width 1512 height 812
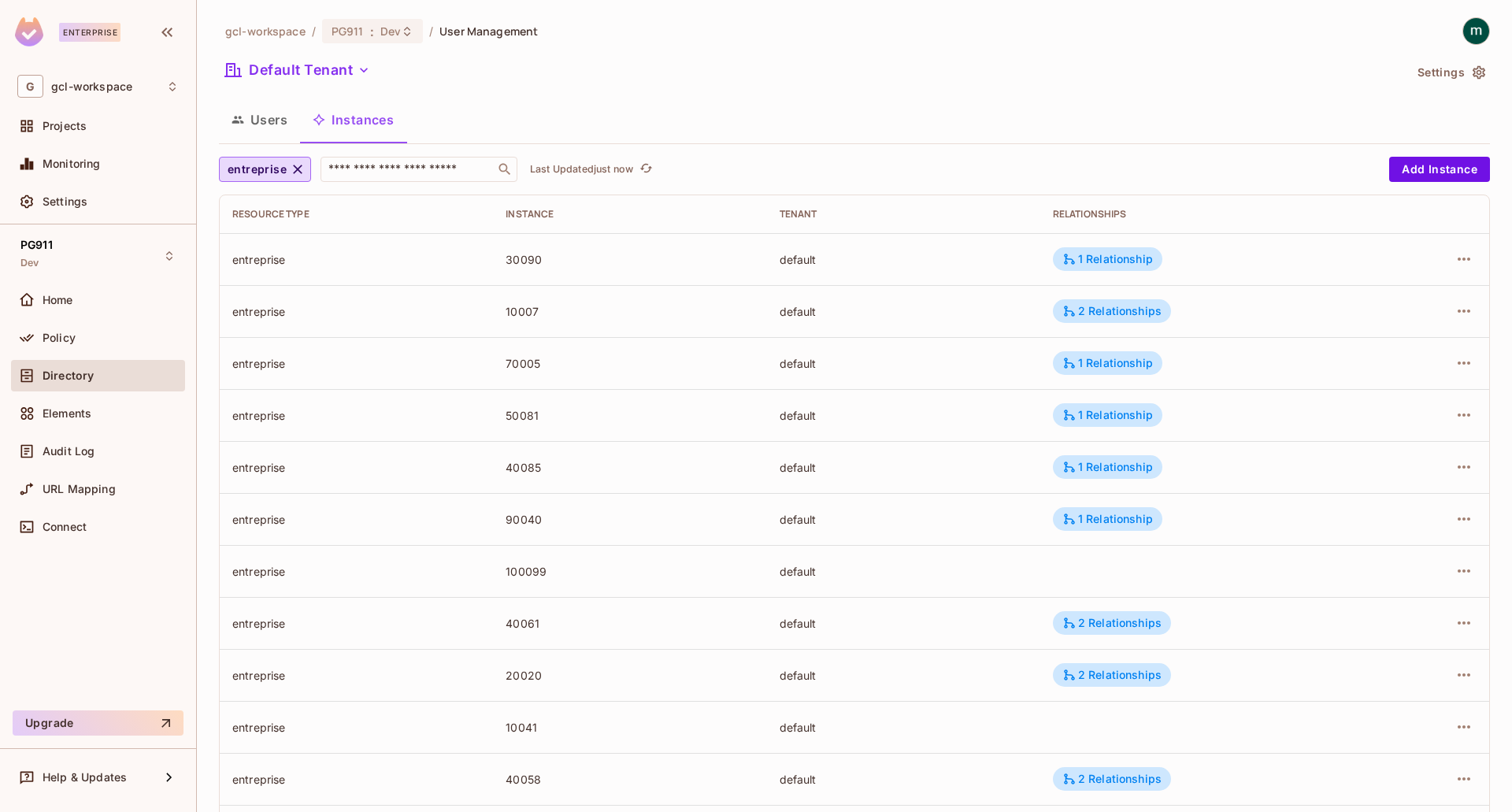
click at [273, 118] on button "Users" at bounding box center [260, 120] width 81 height 39
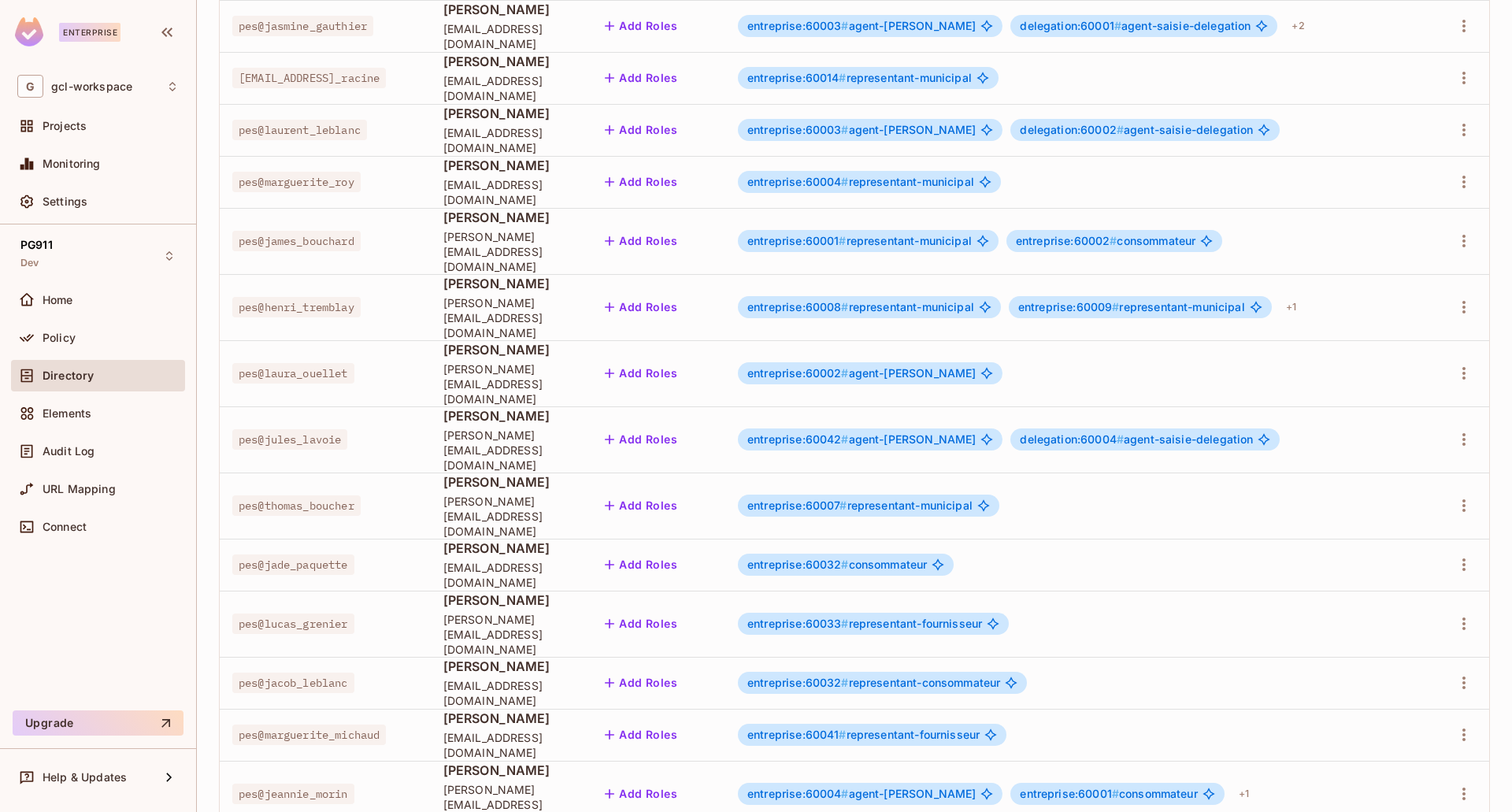
scroll to position [288, 0]
